Goal: Task Accomplishment & Management: Manage account settings

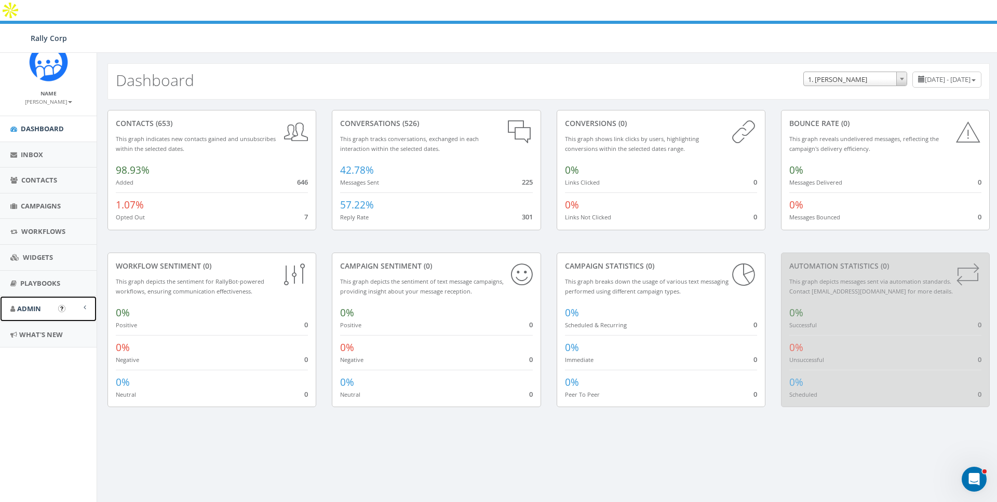
click at [21, 308] on span "Admin" at bounding box center [29, 308] width 24 height 9
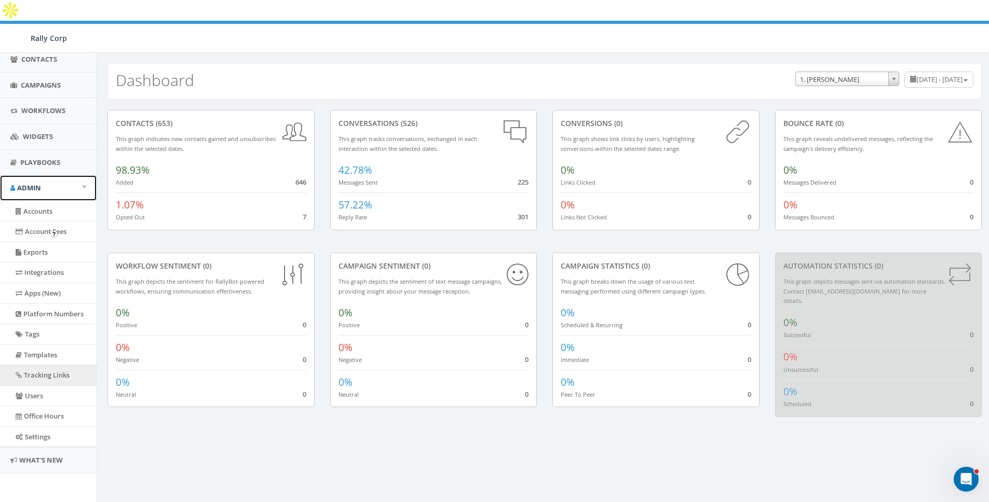
scroll to position [121, 0]
click at [44, 216] on link "Accounts" at bounding box center [48, 211] width 97 height 20
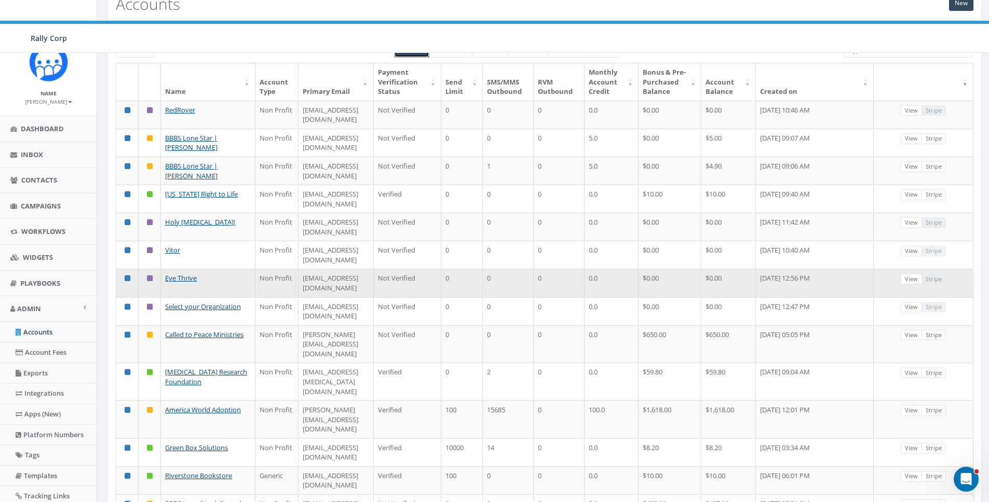
scroll to position [78, 0]
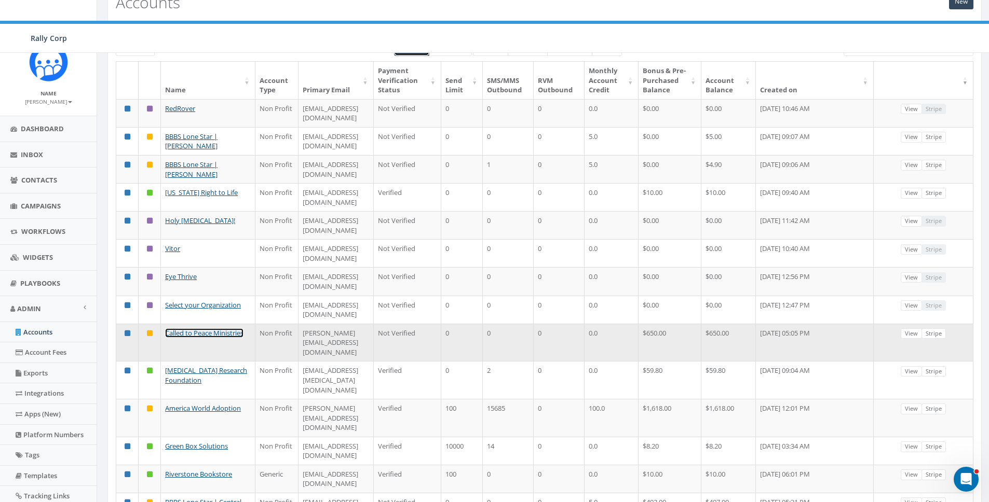
click at [179, 329] on link "Called to Peace Ministries" at bounding box center [204, 333] width 78 height 9
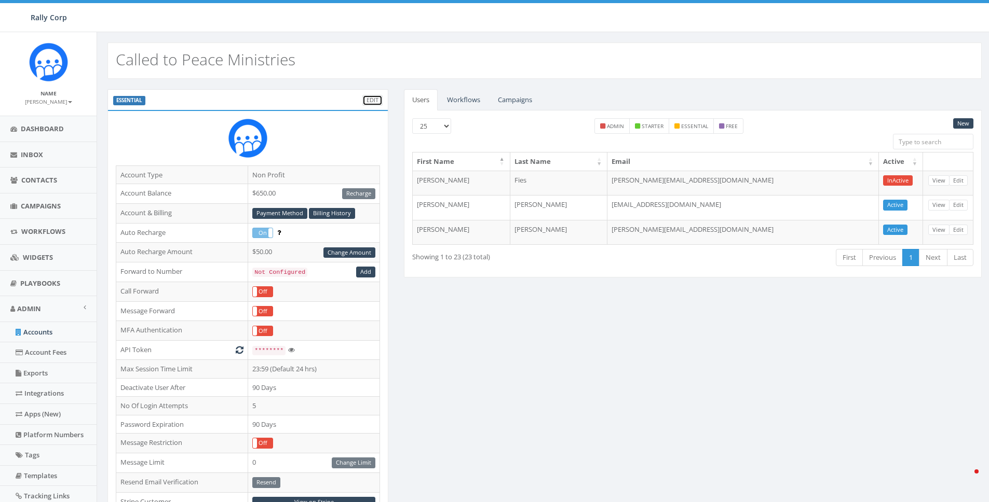
click at [373, 100] on link "Edit" at bounding box center [372, 100] width 20 height 11
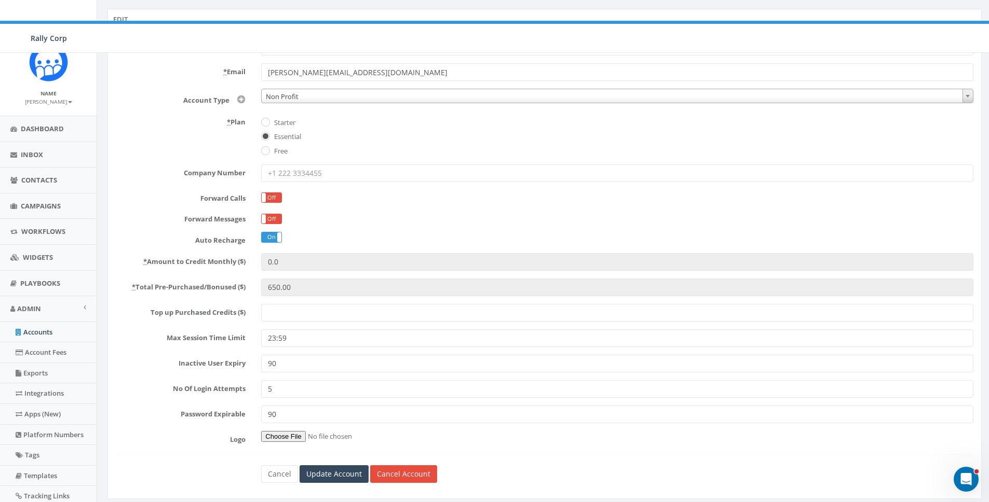
scroll to position [121, 0]
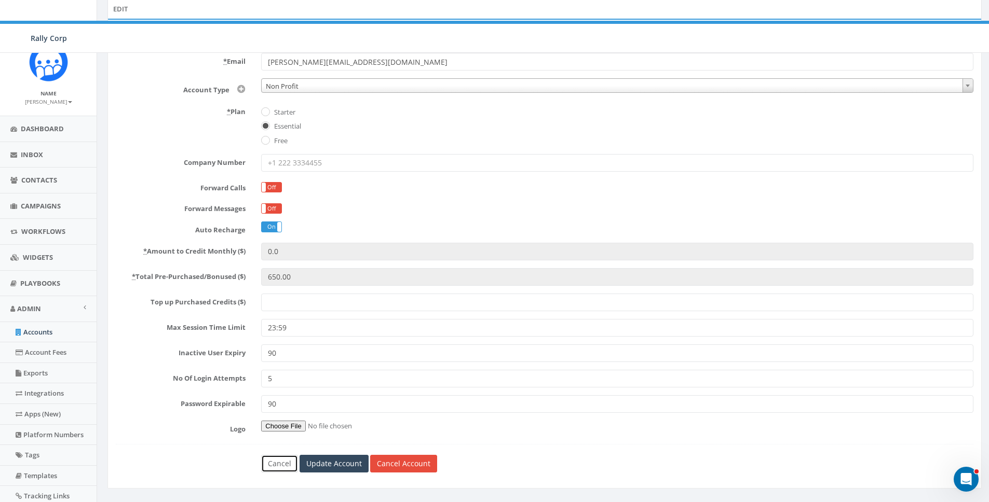
click at [273, 455] on link "Cancel" at bounding box center [279, 464] width 37 height 18
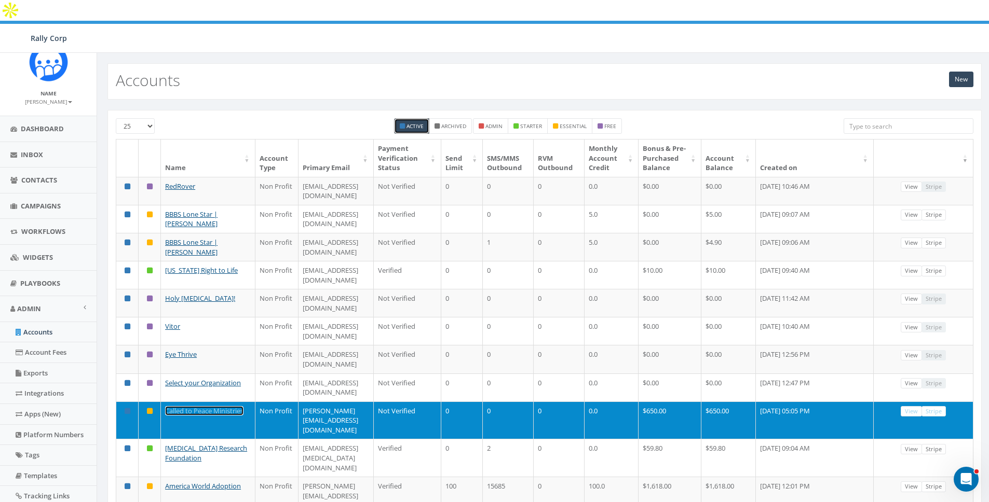
click at [197, 406] on link "Called to Peace Ministries" at bounding box center [204, 410] width 78 height 9
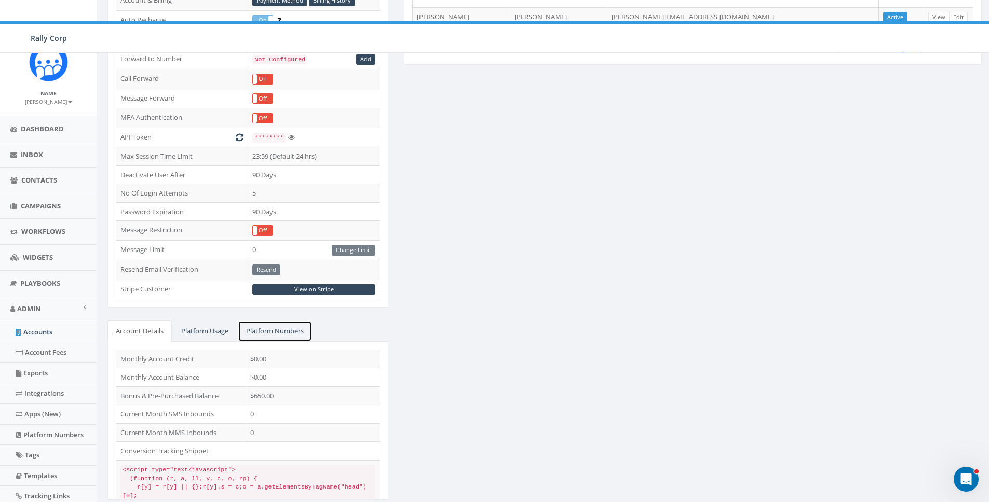
click at [267, 321] on link "Platform Numbers" at bounding box center [275, 331] width 74 height 21
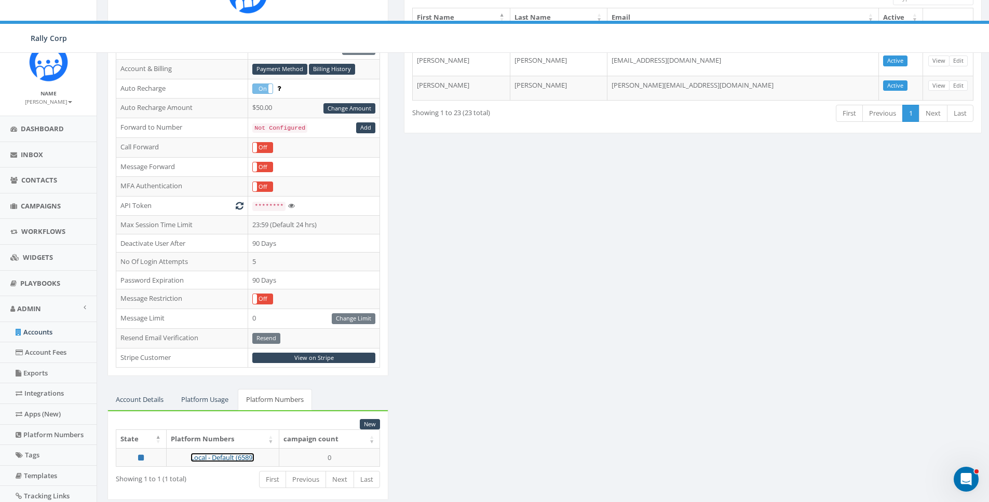
click at [214, 453] on link "Local - Default (6589)" at bounding box center [223, 457] width 64 height 9
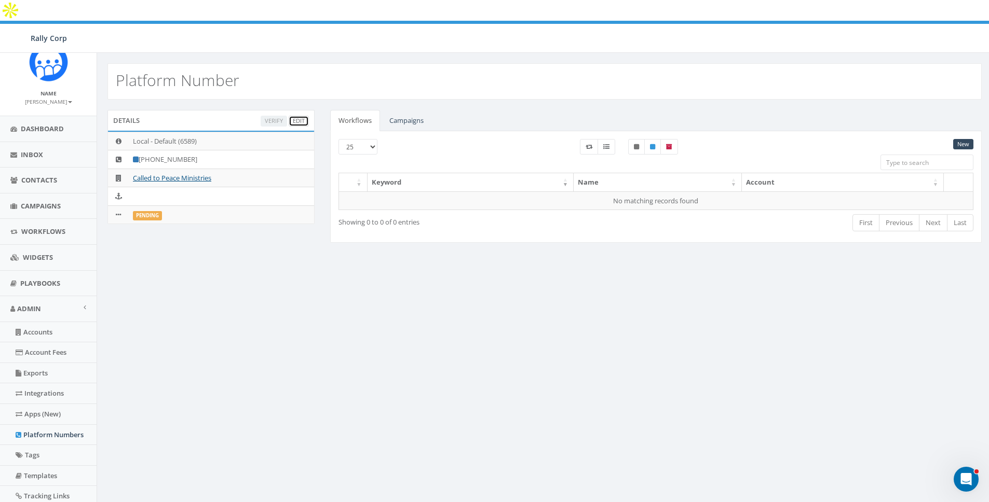
click at [297, 116] on link "Edit" at bounding box center [299, 121] width 20 height 11
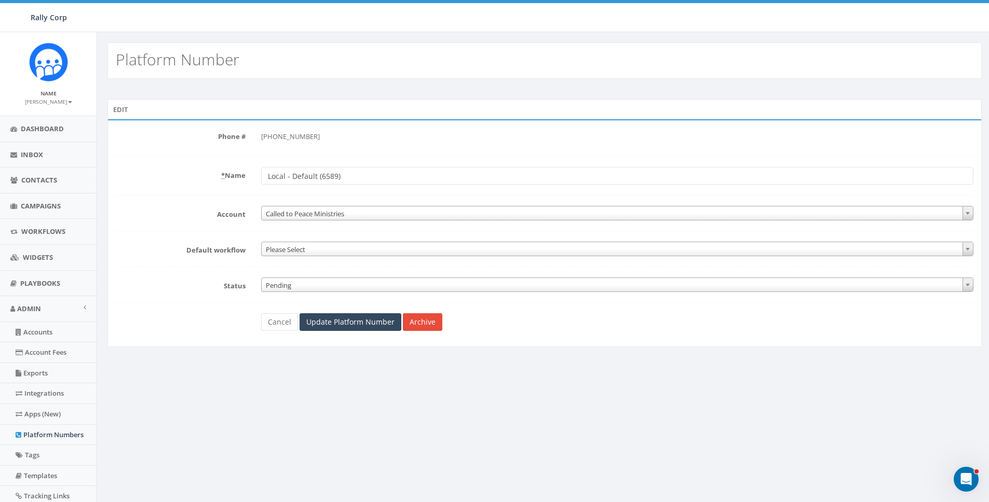
click at [298, 283] on span "Pending" at bounding box center [617, 285] width 711 height 15
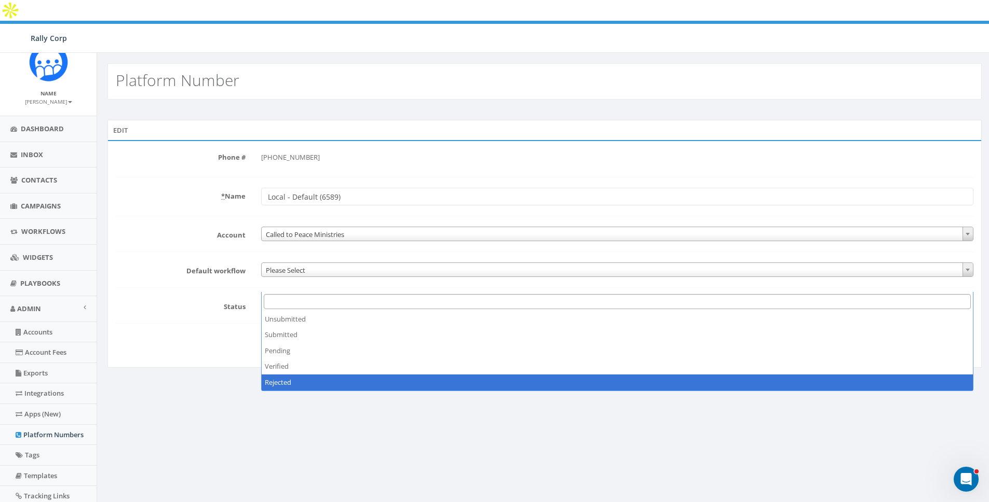
select select "4"
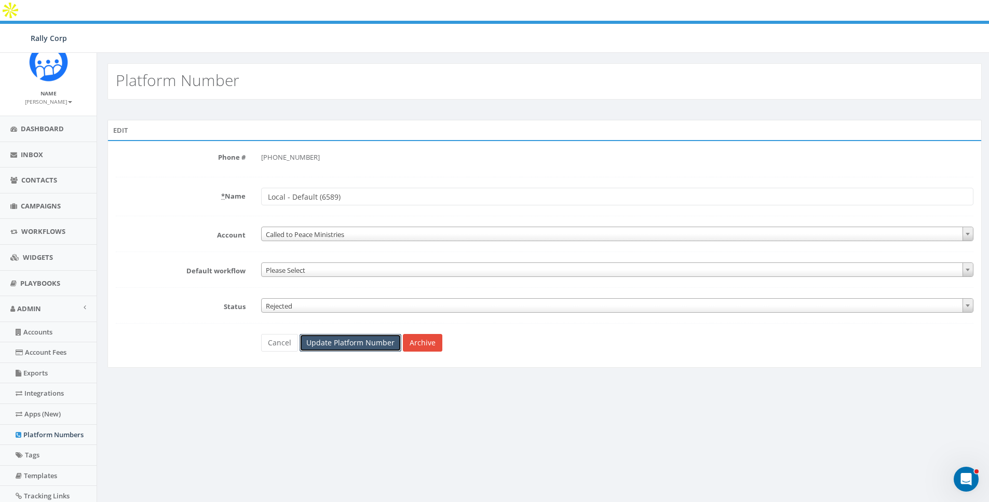
click at [323, 334] on input "Update Platform Number" at bounding box center [351, 343] width 102 height 18
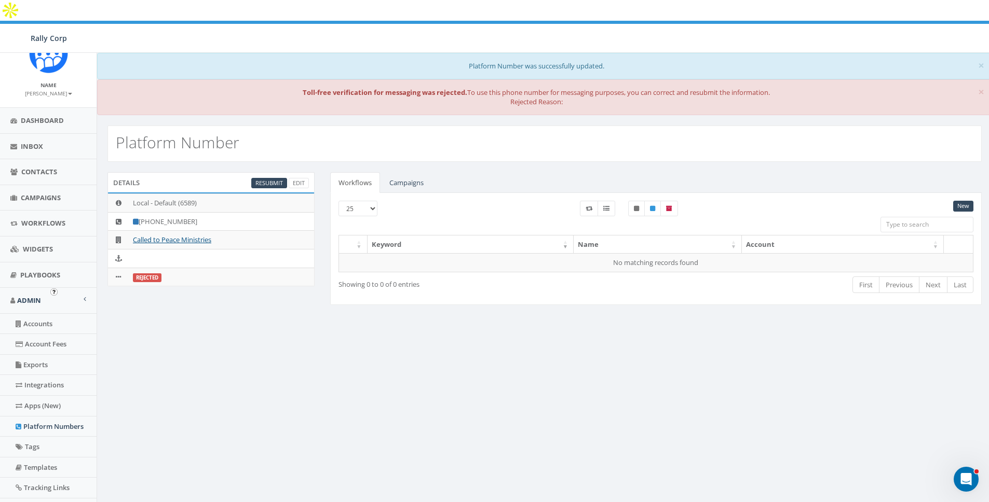
scroll to position [19, 0]
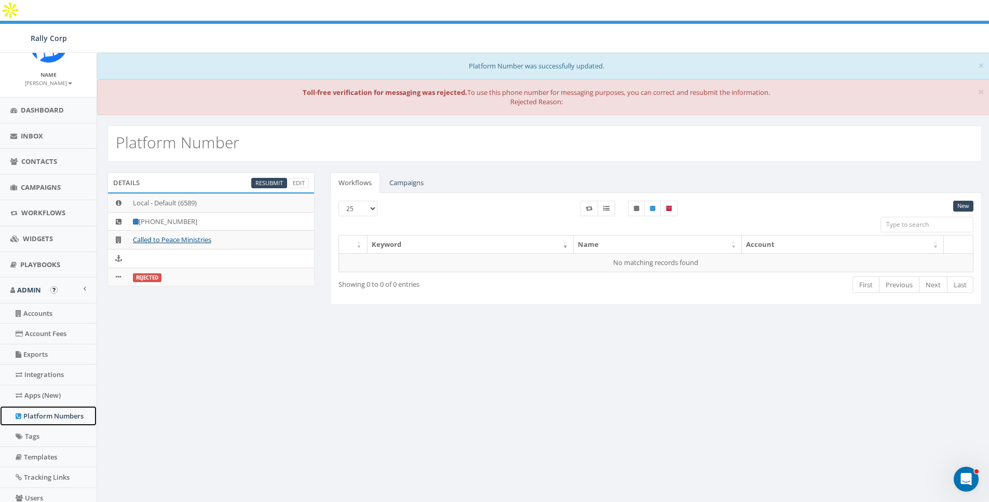
click at [43, 419] on link "Platform Numbers" at bounding box center [48, 416] width 97 height 20
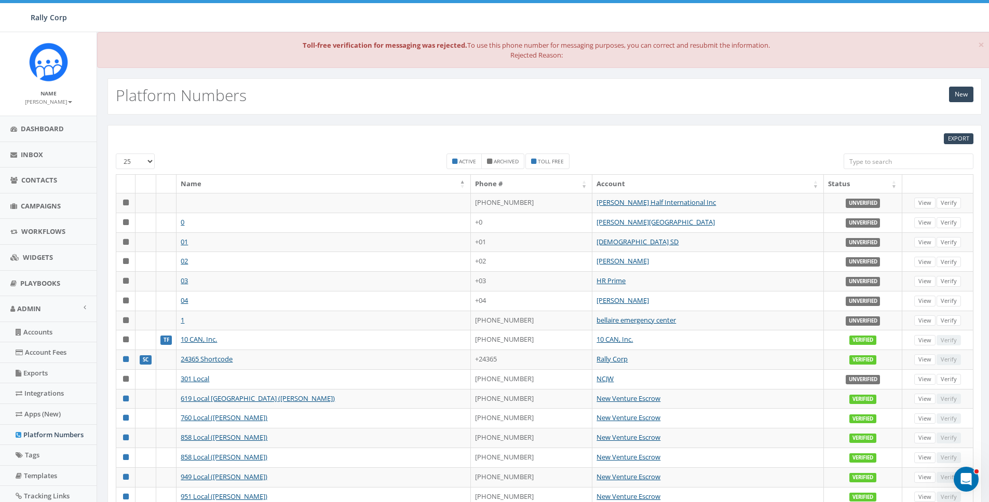
click at [890, 164] on input "search" at bounding box center [909, 162] width 130 height 16
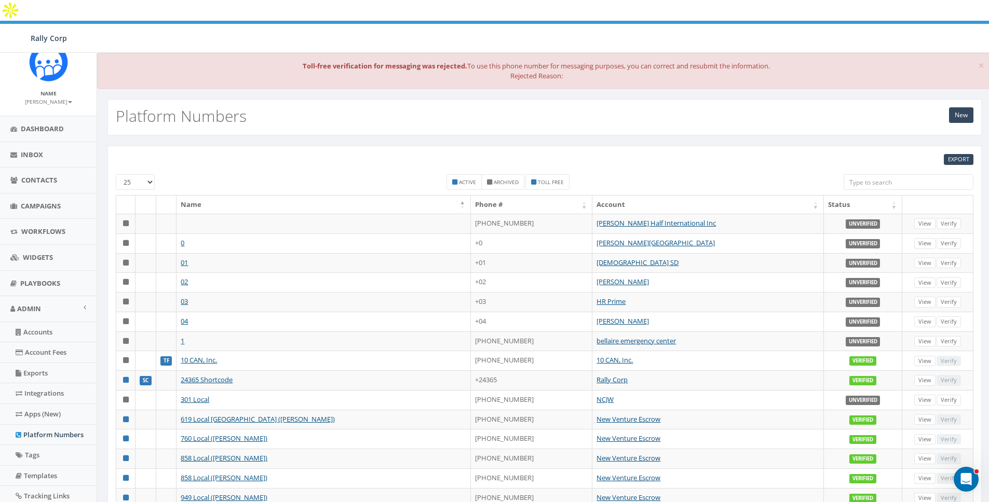
paste input "8444317800"
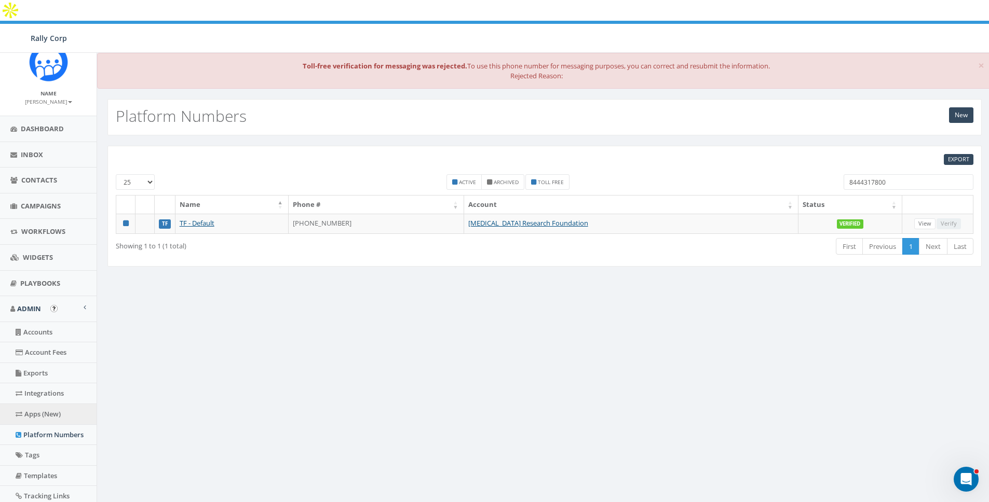
type input "8444317800"
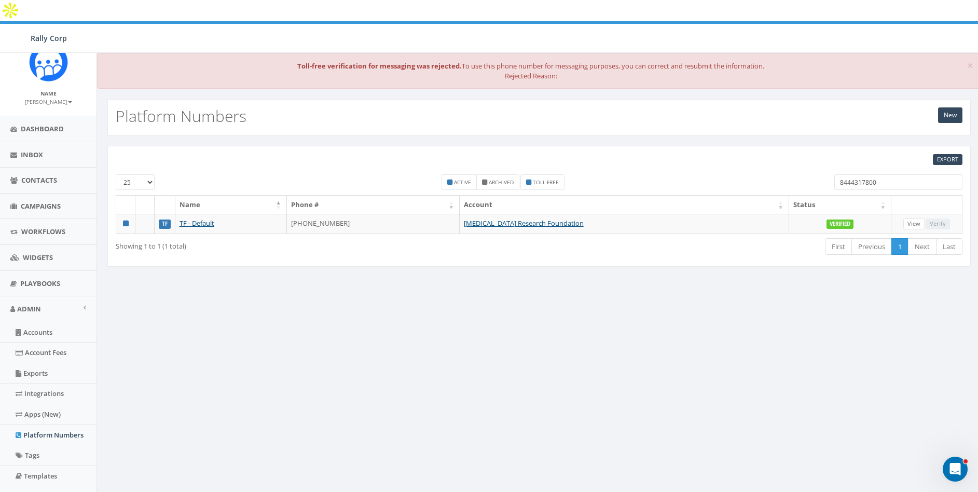
click at [455, 297] on div "× Toll-free verification for messaging was rejected. To use this phone number f…" at bounding box center [539, 349] width 885 height 592
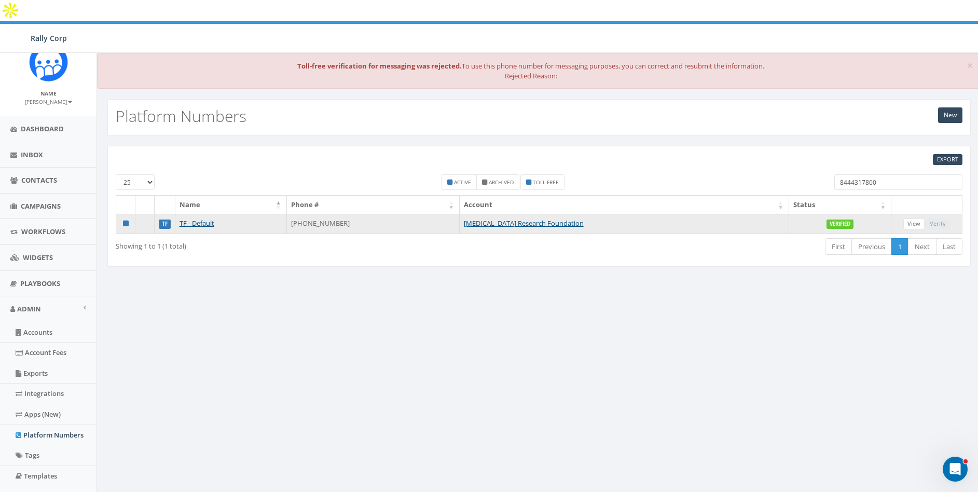
drag, startPoint x: 314, startPoint y: 201, endPoint x: 373, endPoint y: 202, distance: 58.7
click at [373, 214] on td "+1 844-431-7800" at bounding box center [373, 224] width 173 height 20
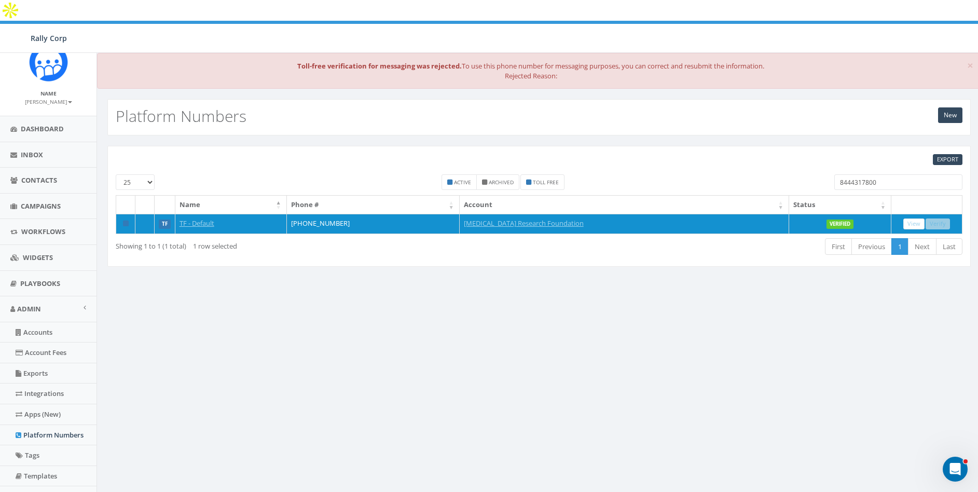
copy td "844-431-7800"
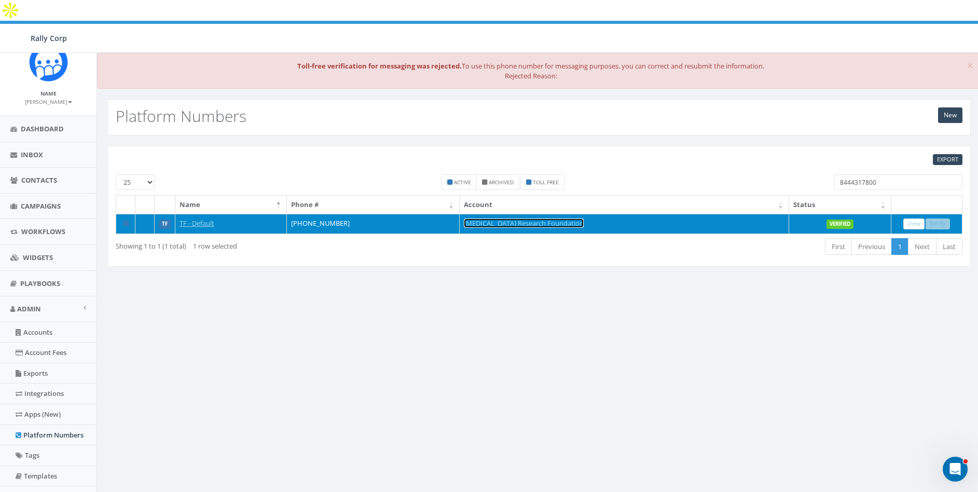
click at [509, 219] on link "[MEDICAL_DATA] Research Foundation" at bounding box center [524, 223] width 120 height 9
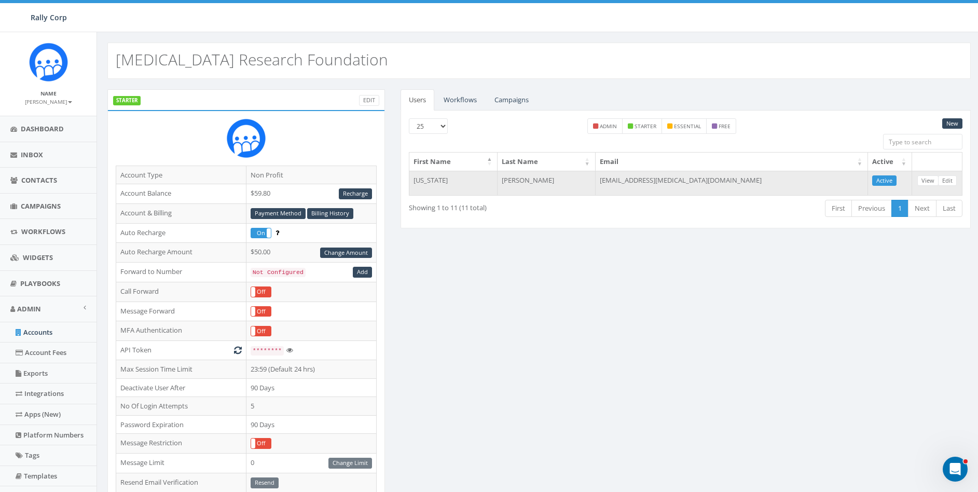
click at [685, 175] on td "marketing@melanoma.org" at bounding box center [732, 183] width 273 height 25
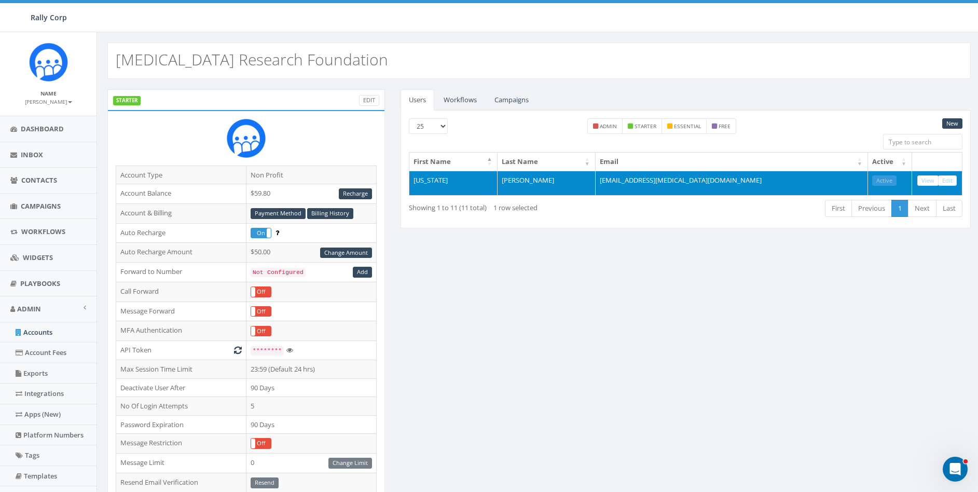
click at [685, 175] on td "marketing@melanoma.org" at bounding box center [732, 183] width 273 height 25
click at [685, 175] on td "[EMAIL_ADDRESS][MEDICAL_DATA][DOMAIN_NAME]" at bounding box center [732, 183] width 273 height 25
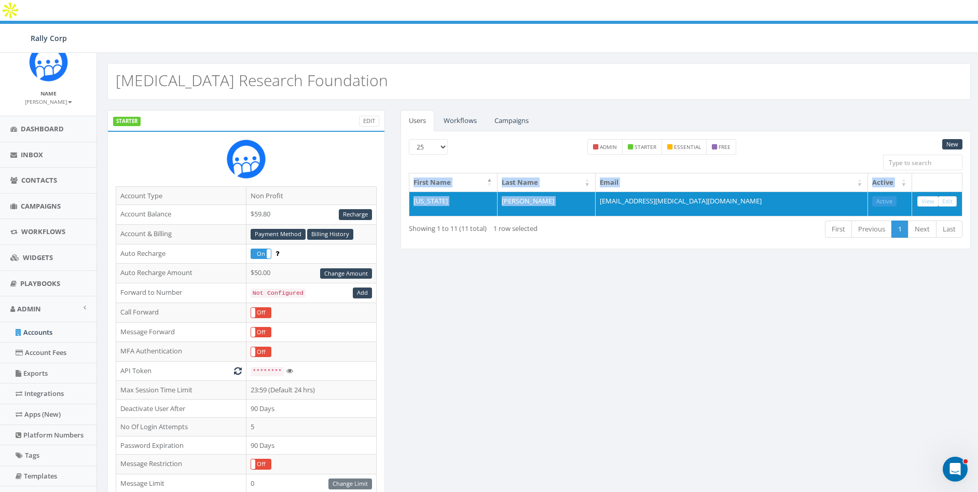
copy table "First Name Last Name Email Active Virginia Snider"
click at [32, 333] on link "Accounts" at bounding box center [48, 332] width 97 height 20
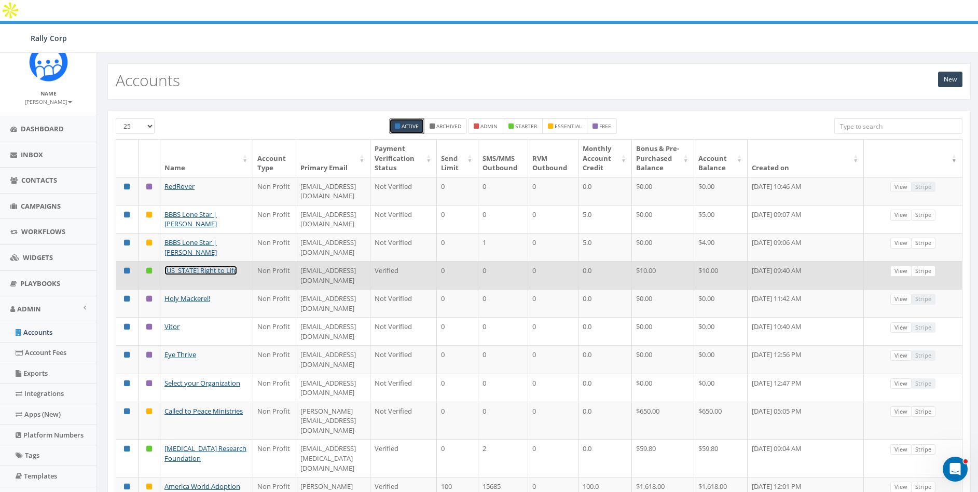
click at [205, 266] on link "[US_STATE] Right to Life" at bounding box center [201, 270] width 73 height 9
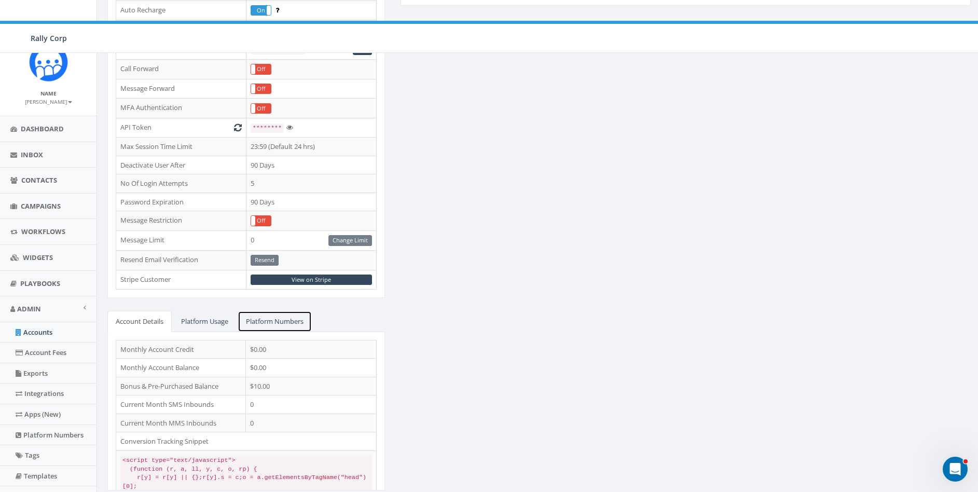
click at [286, 311] on link "Platform Numbers" at bounding box center [275, 321] width 74 height 21
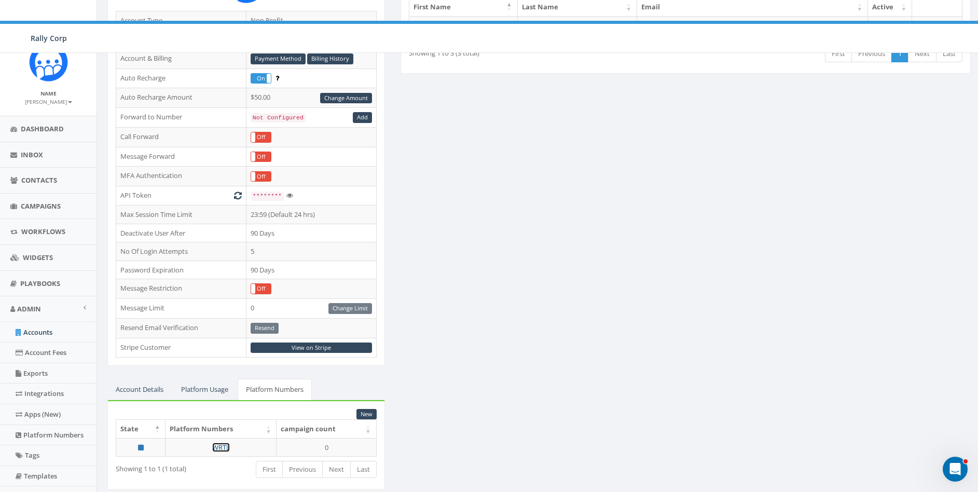
click at [219, 443] on link "WRTL" at bounding box center [221, 447] width 18 height 9
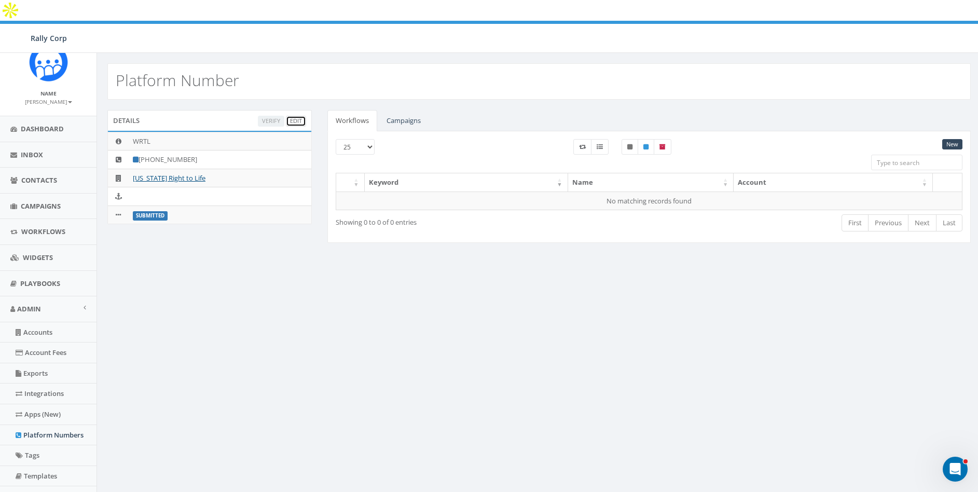
click at [300, 116] on link "Edit" at bounding box center [296, 121] width 20 height 11
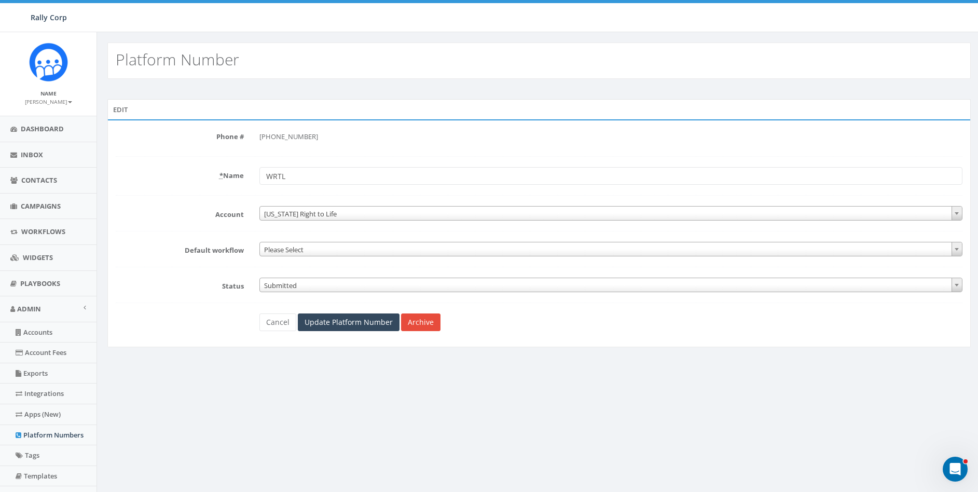
click at [284, 283] on span "Submitted" at bounding box center [611, 285] width 702 height 15
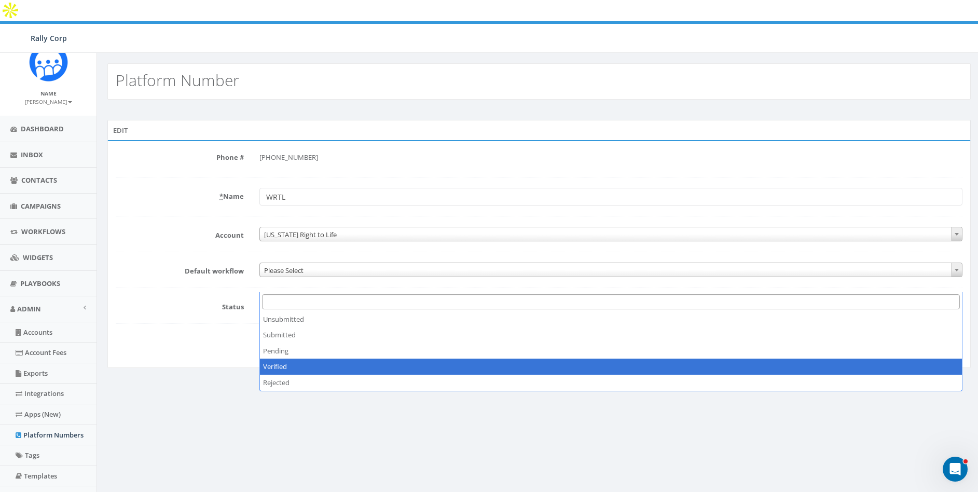
select select "3"
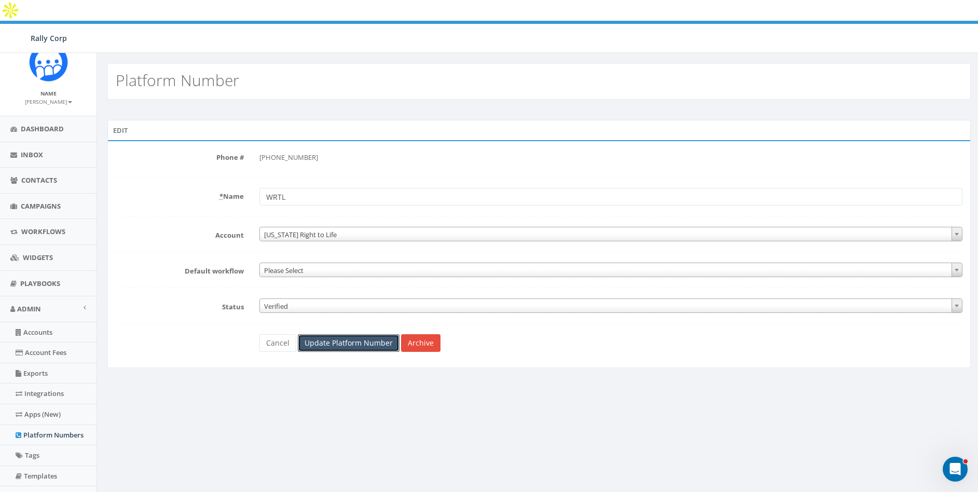
drag, startPoint x: 340, startPoint y: 320, endPoint x: 922, endPoint y: 232, distance: 588.6
click at [340, 334] on input "Update Platform Number" at bounding box center [349, 343] width 102 height 18
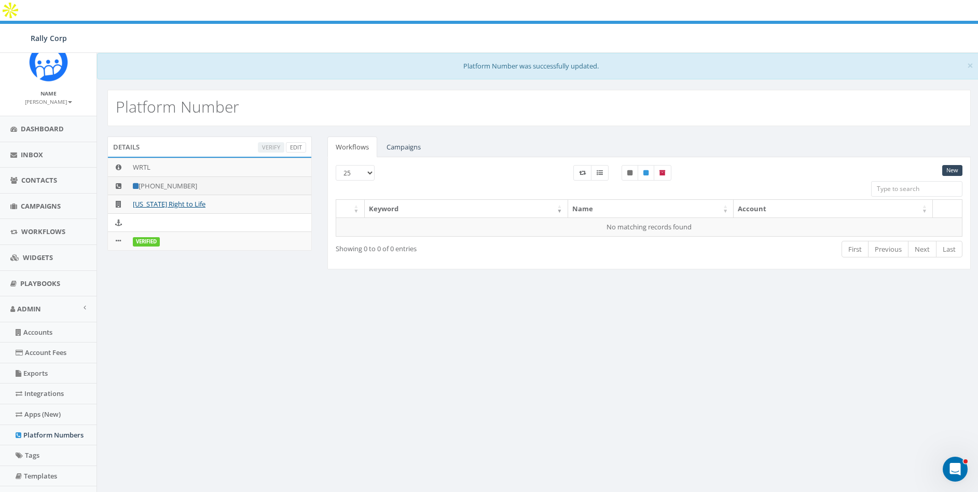
drag, startPoint x: 155, startPoint y: 165, endPoint x: 205, endPoint y: 164, distance: 49.8
click at [205, 176] on td "+1 414-404-6440" at bounding box center [220, 185] width 183 height 19
copy td "414-404-6440"
click at [552, 329] on div "× Platform Number was successfully updated. Platform Number Details Verify Edit…" at bounding box center [539, 349] width 885 height 592
click at [402, 137] on link "Campaigns" at bounding box center [403, 147] width 51 height 21
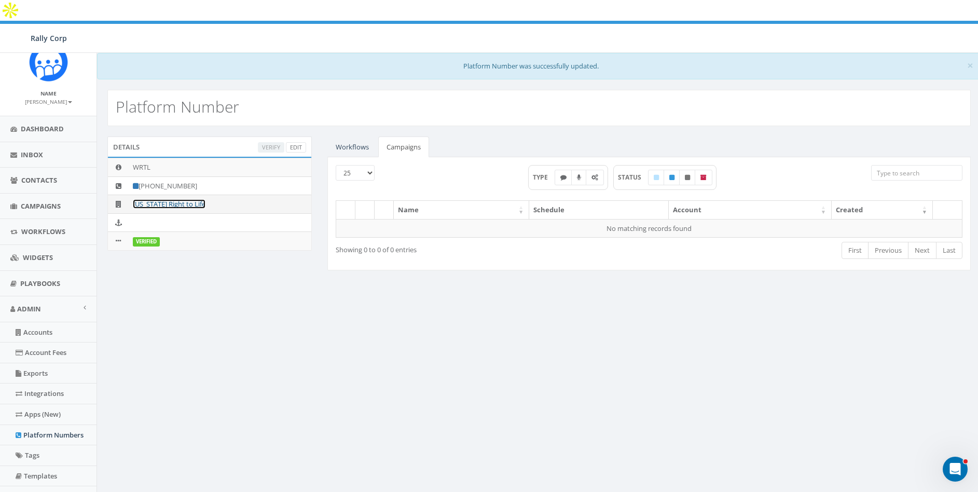
click at [156, 199] on link "[US_STATE] Right to Life" at bounding box center [169, 203] width 73 height 9
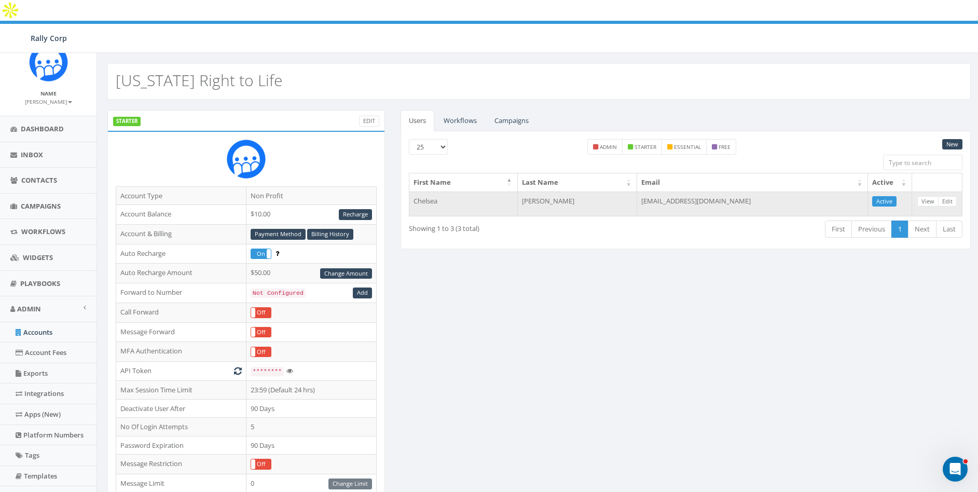
click at [731, 192] on td "[EMAIL_ADDRESS][DOMAIN_NAME]" at bounding box center [752, 204] width 231 height 25
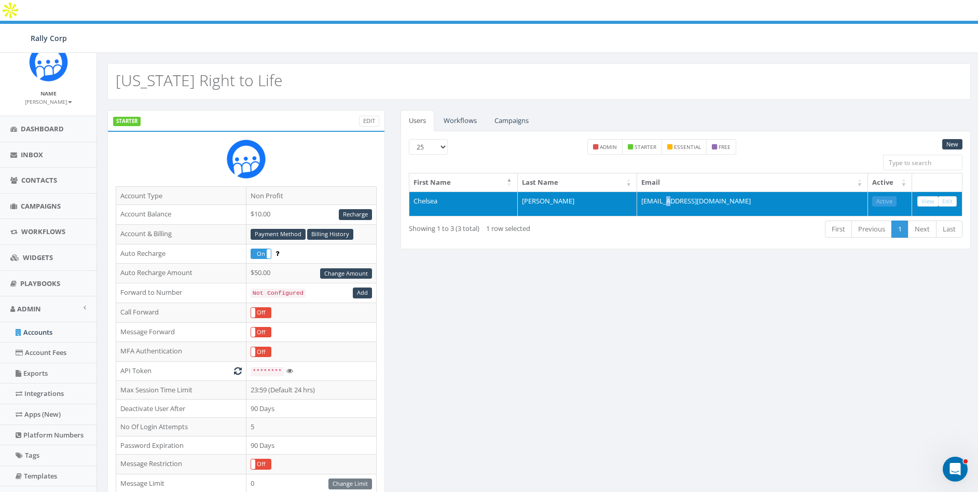
click at [731, 192] on td "[EMAIL_ADDRESS][DOMAIN_NAME]" at bounding box center [752, 204] width 231 height 25
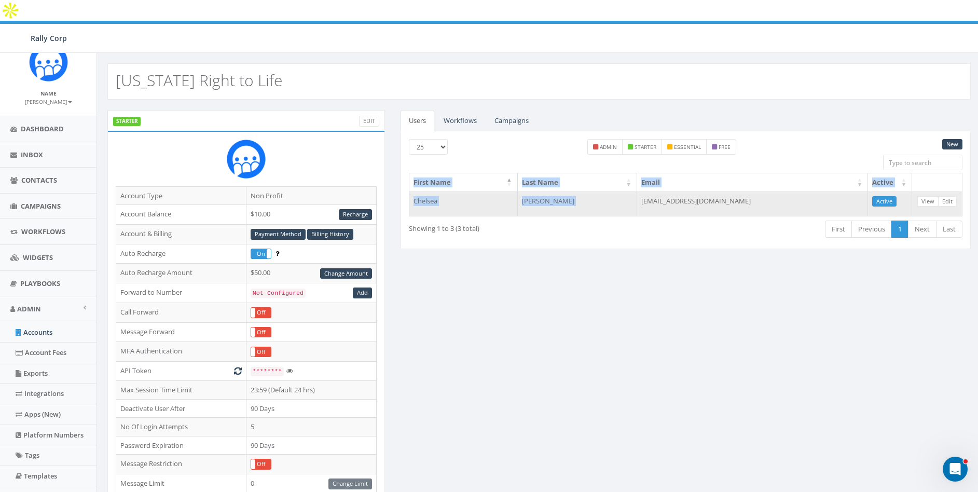
click at [731, 192] on td "[EMAIL_ADDRESS][DOMAIN_NAME]" at bounding box center [752, 204] width 231 height 25
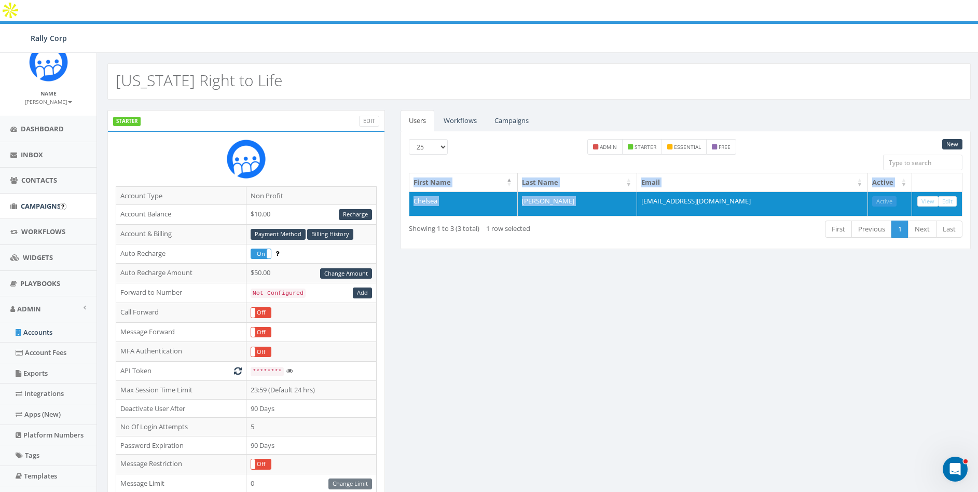
copy table "First Name Last Name Email Active [PERSON_NAME]"
